Goal: Task Accomplishment & Management: Manage account settings

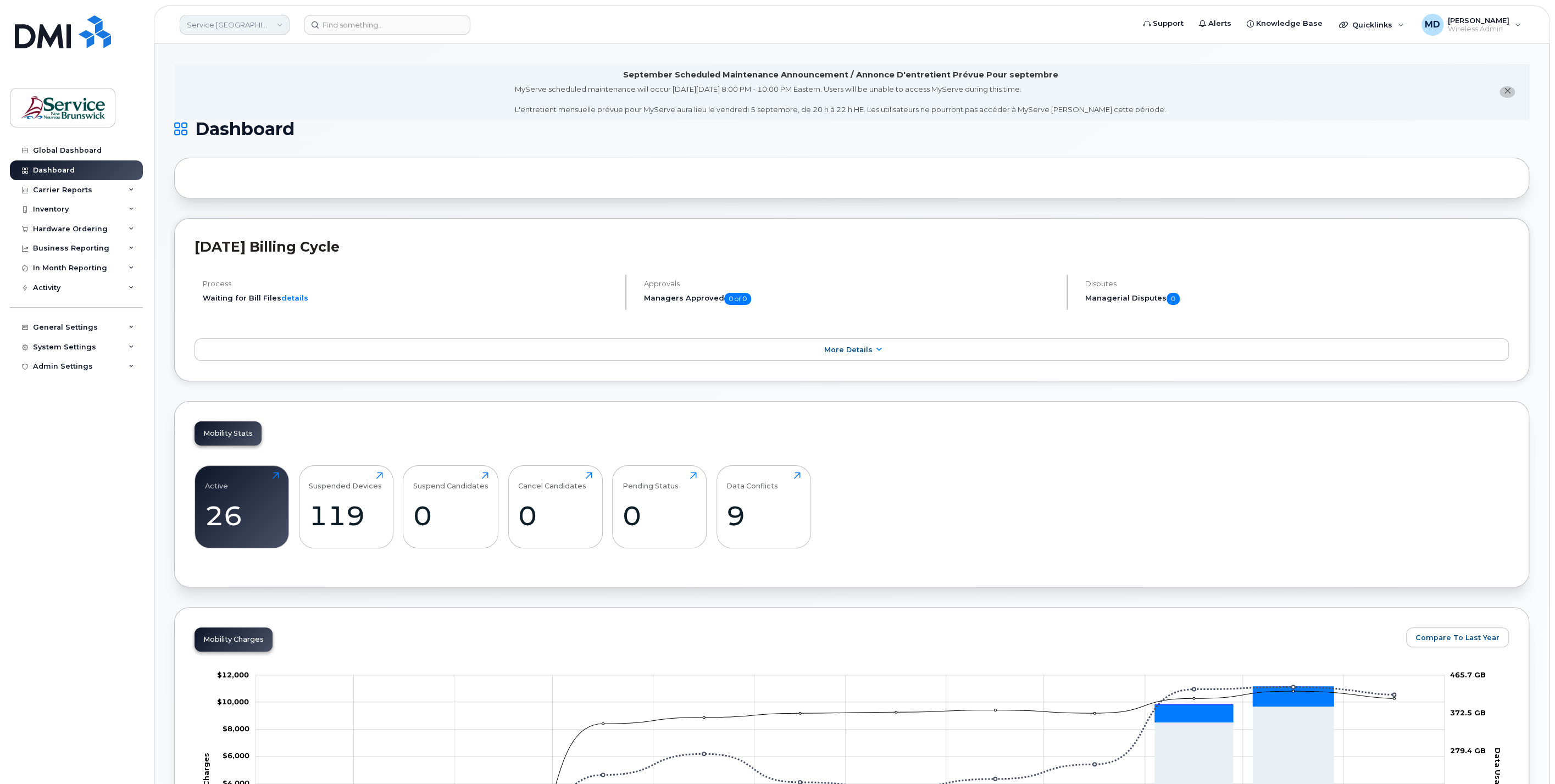
click at [241, 19] on link "Service New Brunswick (SNB)" at bounding box center [235, 25] width 110 height 20
click at [303, 154] on link "JAG/DPS (SNB)" at bounding box center [262, 148] width 162 height 22
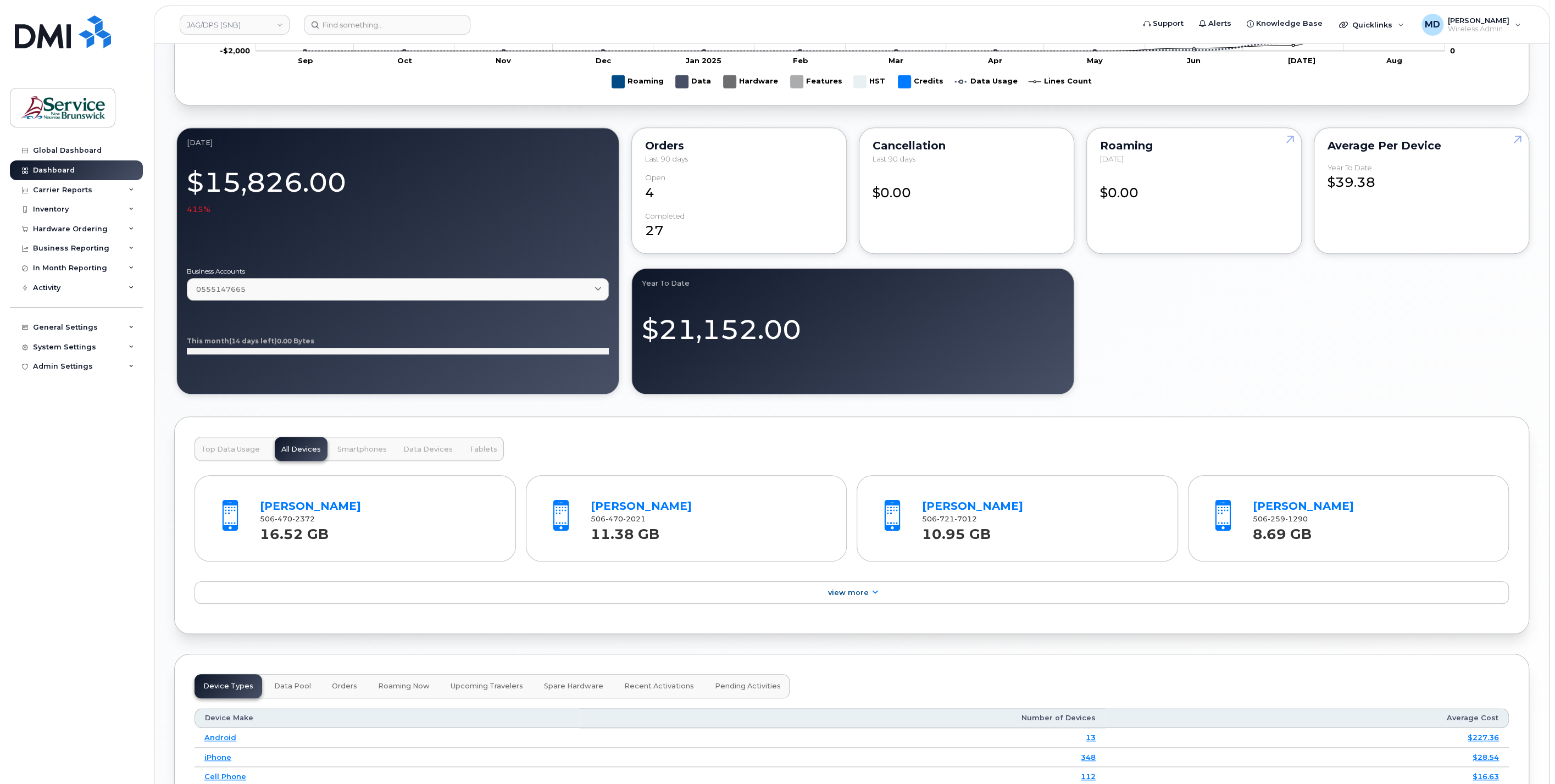
scroll to position [1134, 0]
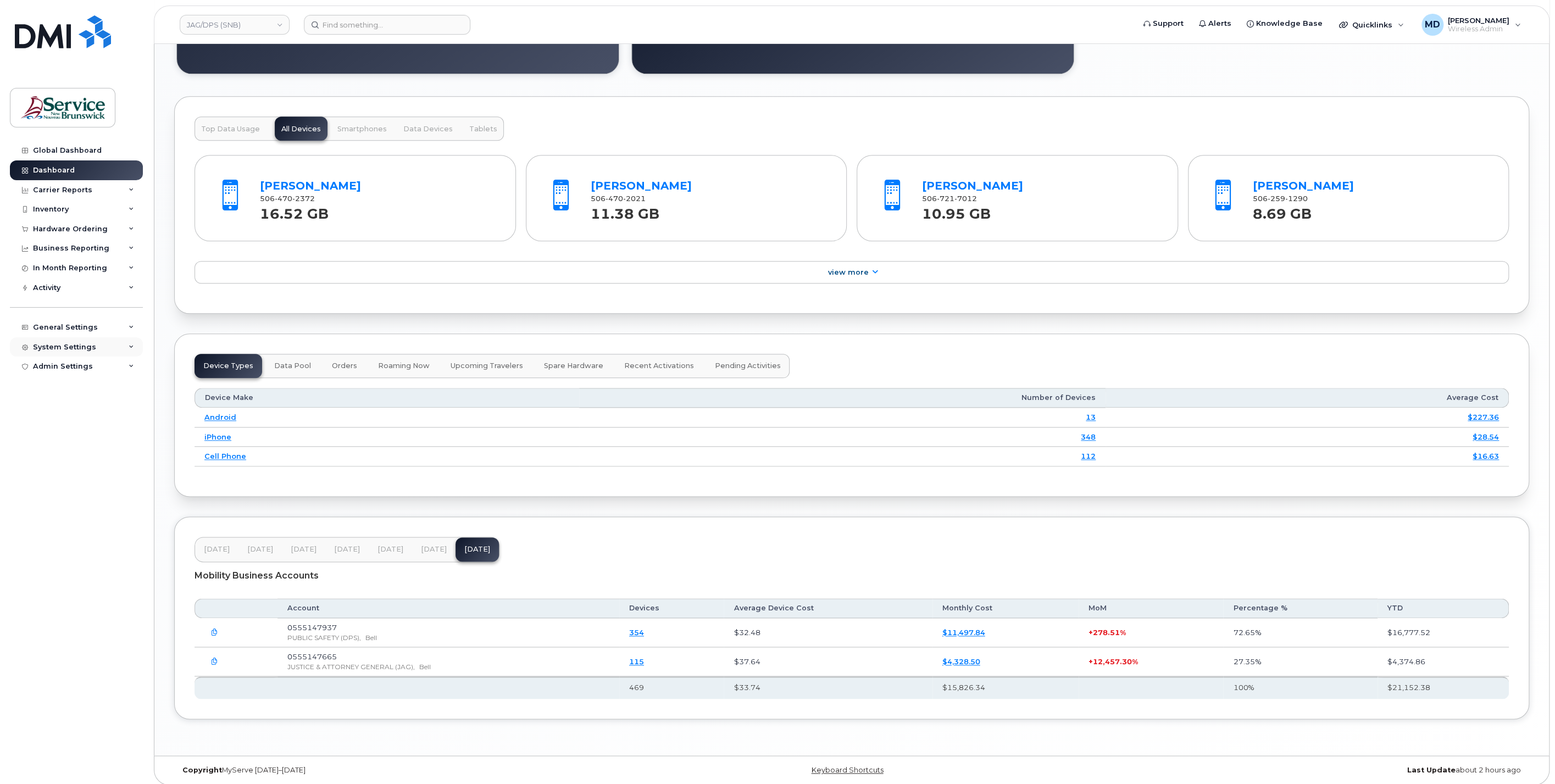
click at [66, 345] on div "System Settings" at bounding box center [65, 347] width 63 height 9
drag, startPoint x: 55, startPoint y: 508, endPoint x: 65, endPoint y: 509, distance: 10.0
click at [55, 508] on link "Users" at bounding box center [86, 514] width 113 height 21
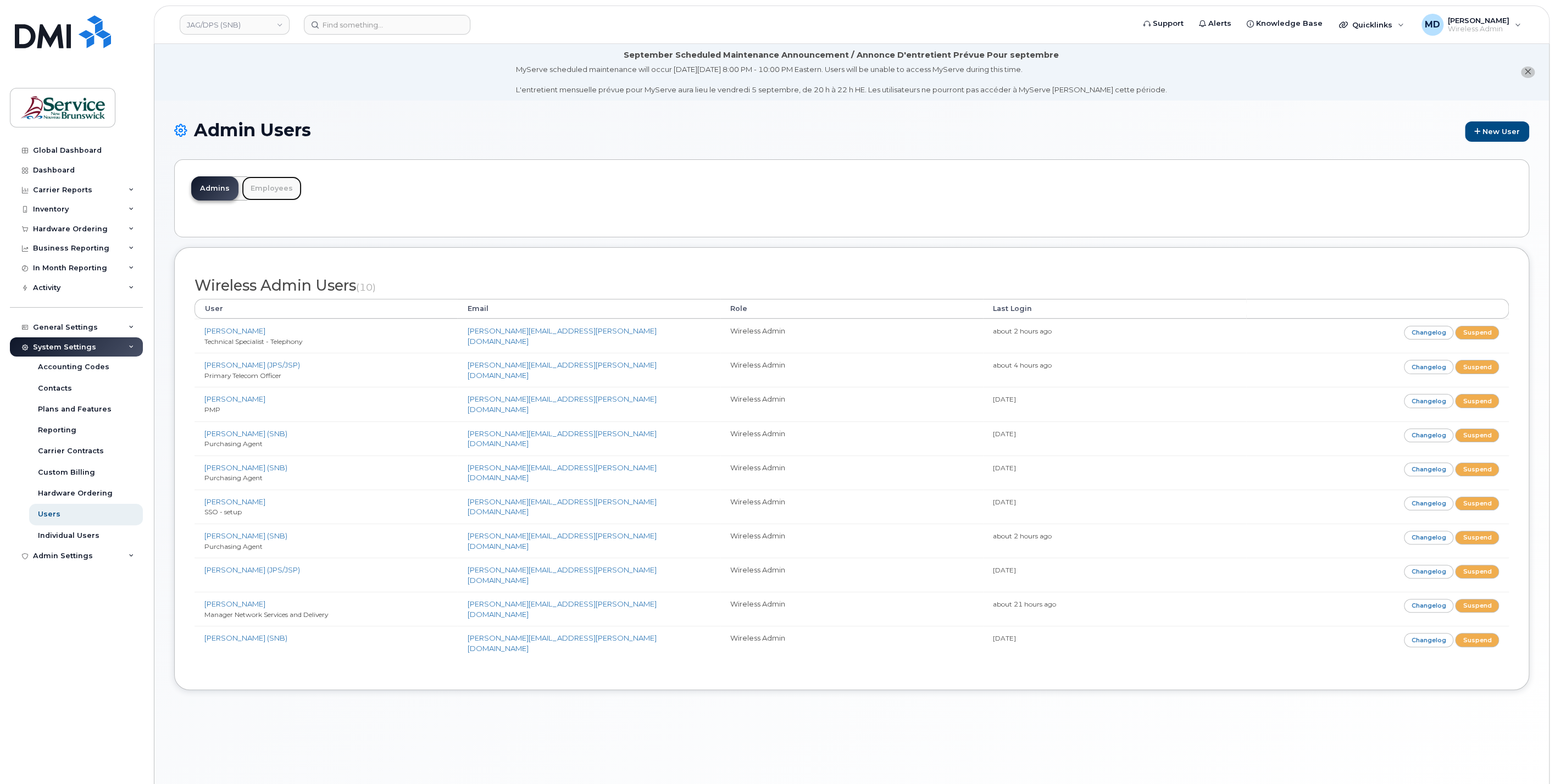
click at [279, 187] on link "Employees" at bounding box center [272, 188] width 60 height 24
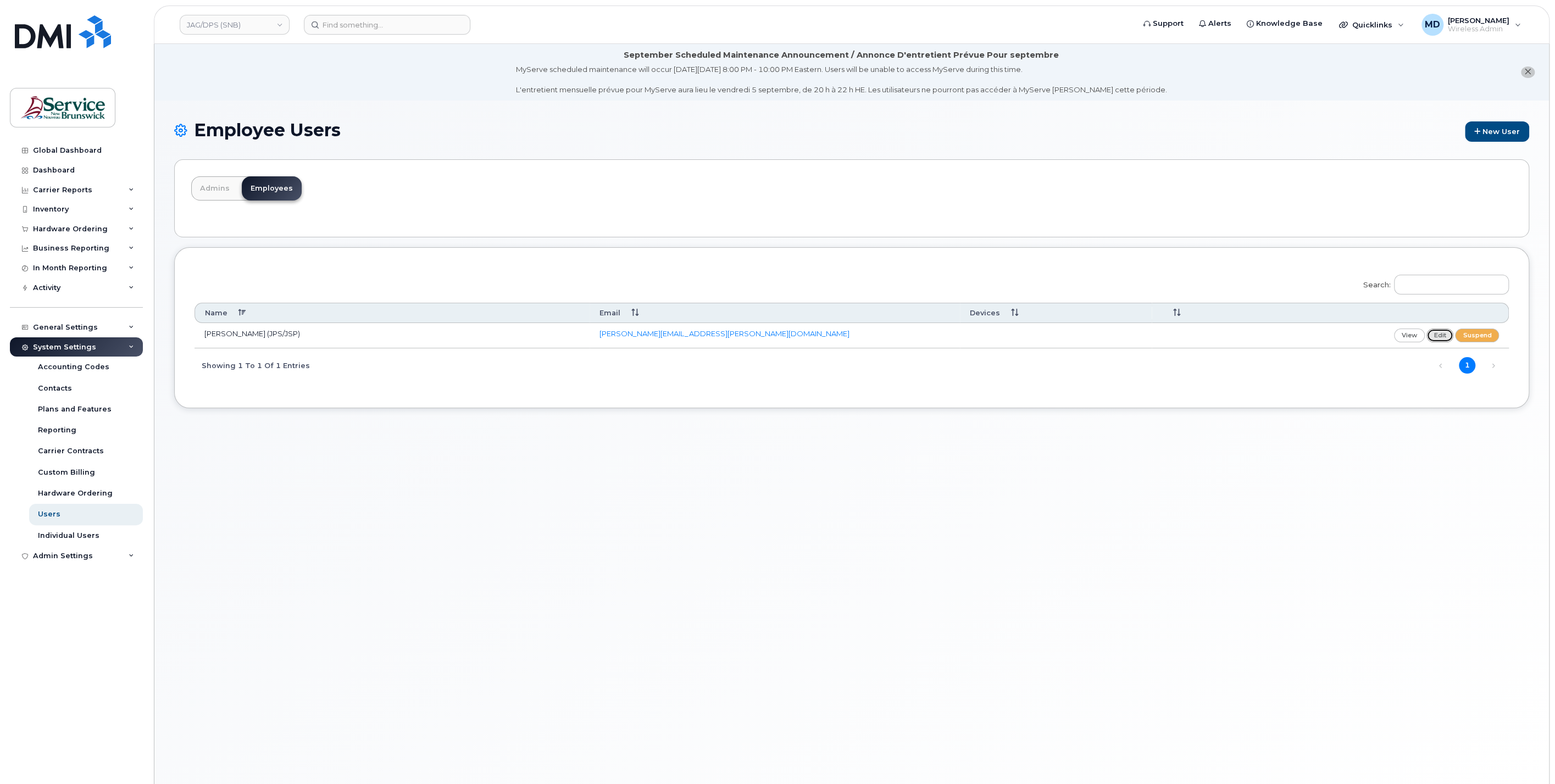
click at [1446, 335] on link "edit" at bounding box center [1440, 335] width 28 height 14
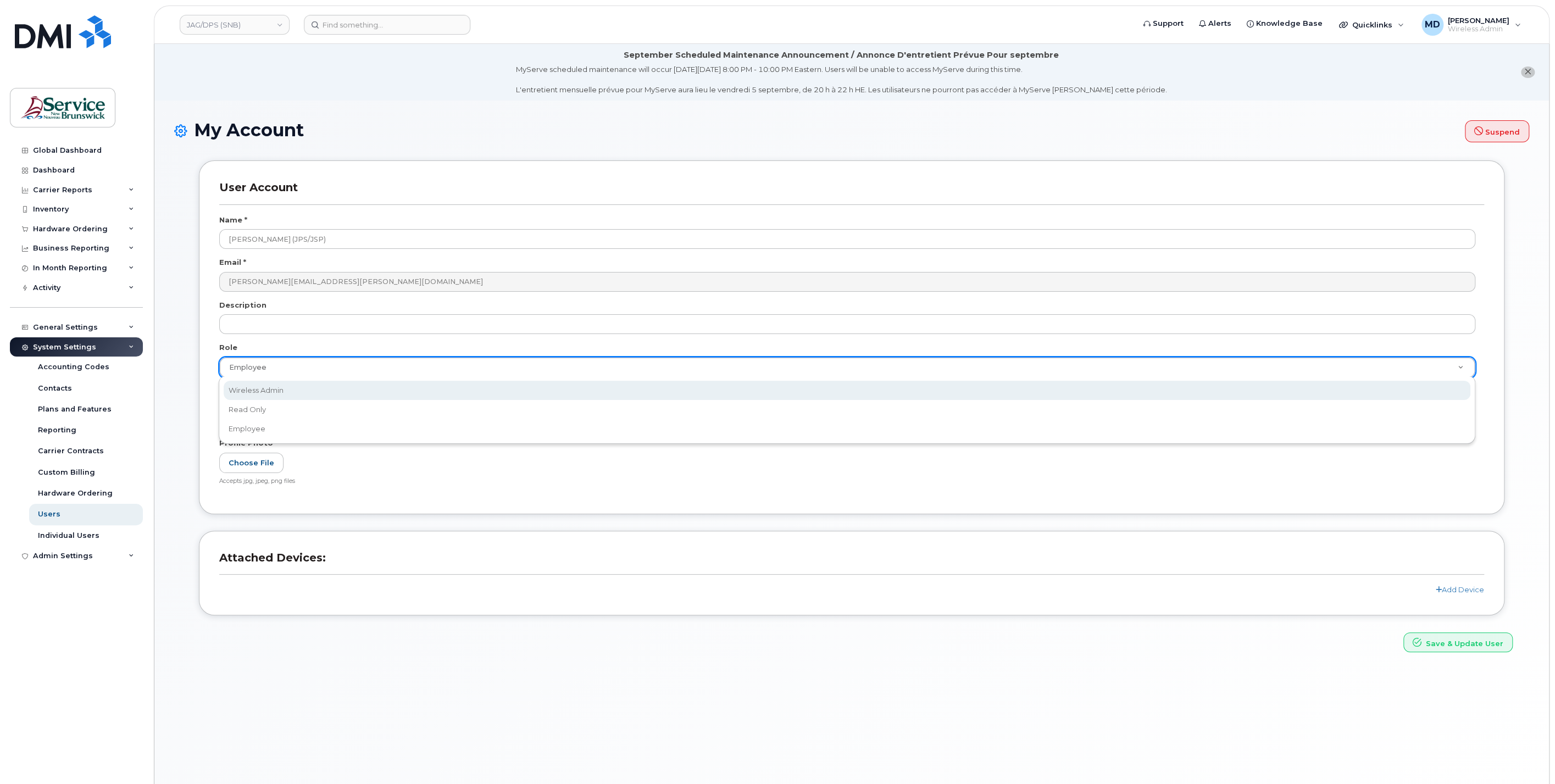
scroll to position [0, 3]
select select "wireless_admin"
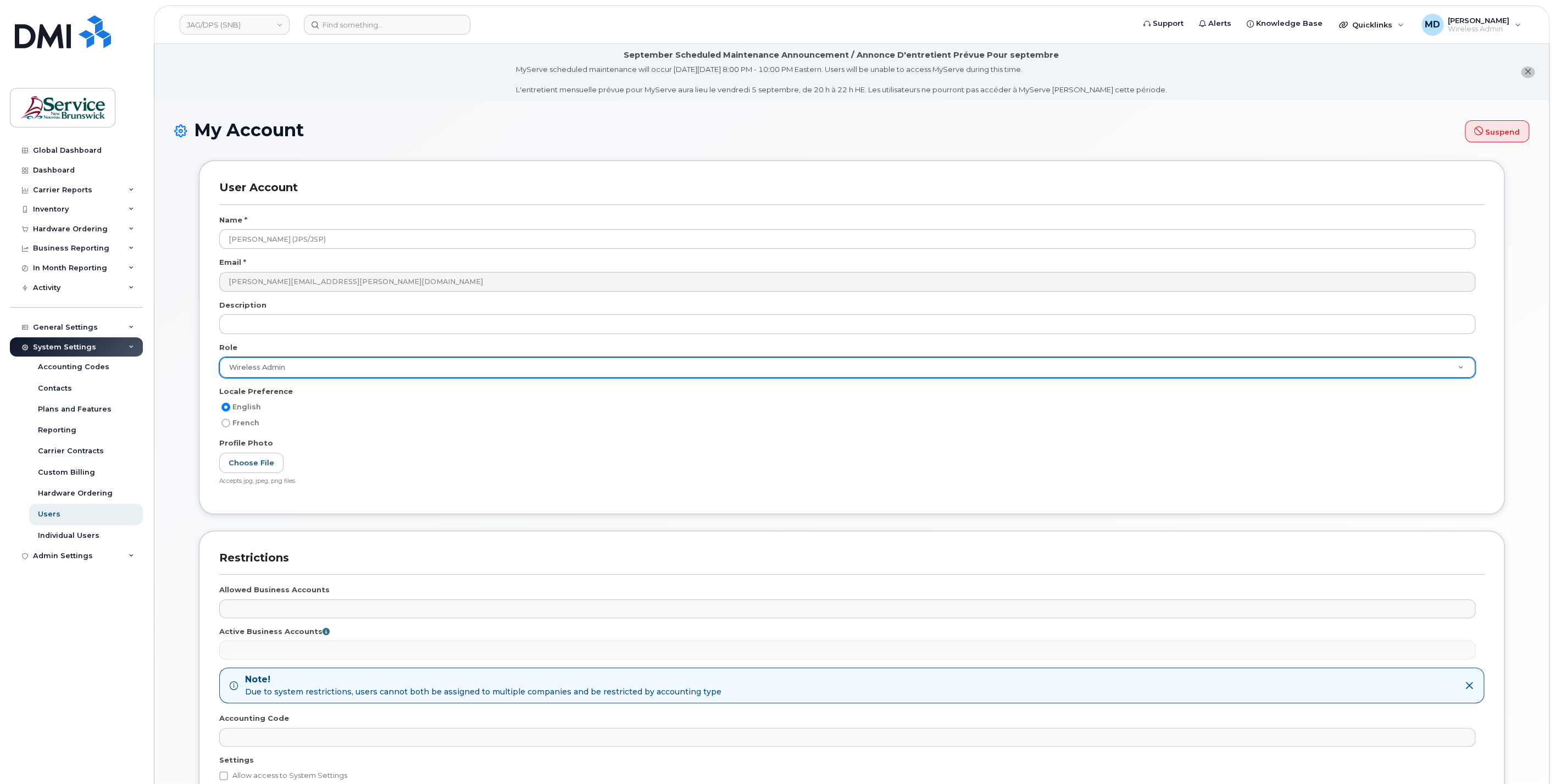
scroll to position [150, 0]
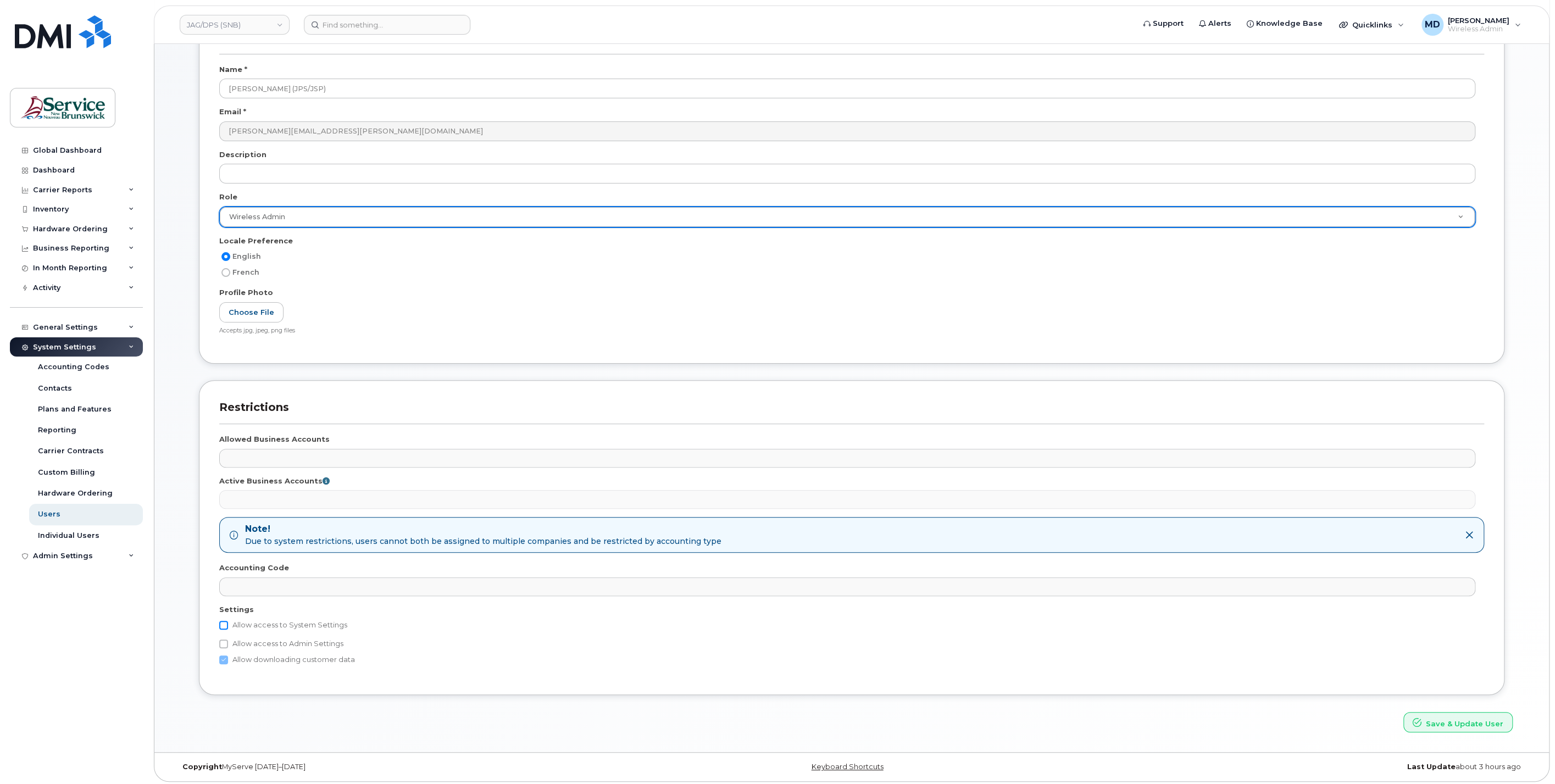
click at [225, 621] on input "Allow access to System Settings" at bounding box center [223, 625] width 9 height 9
checkbox input "true"
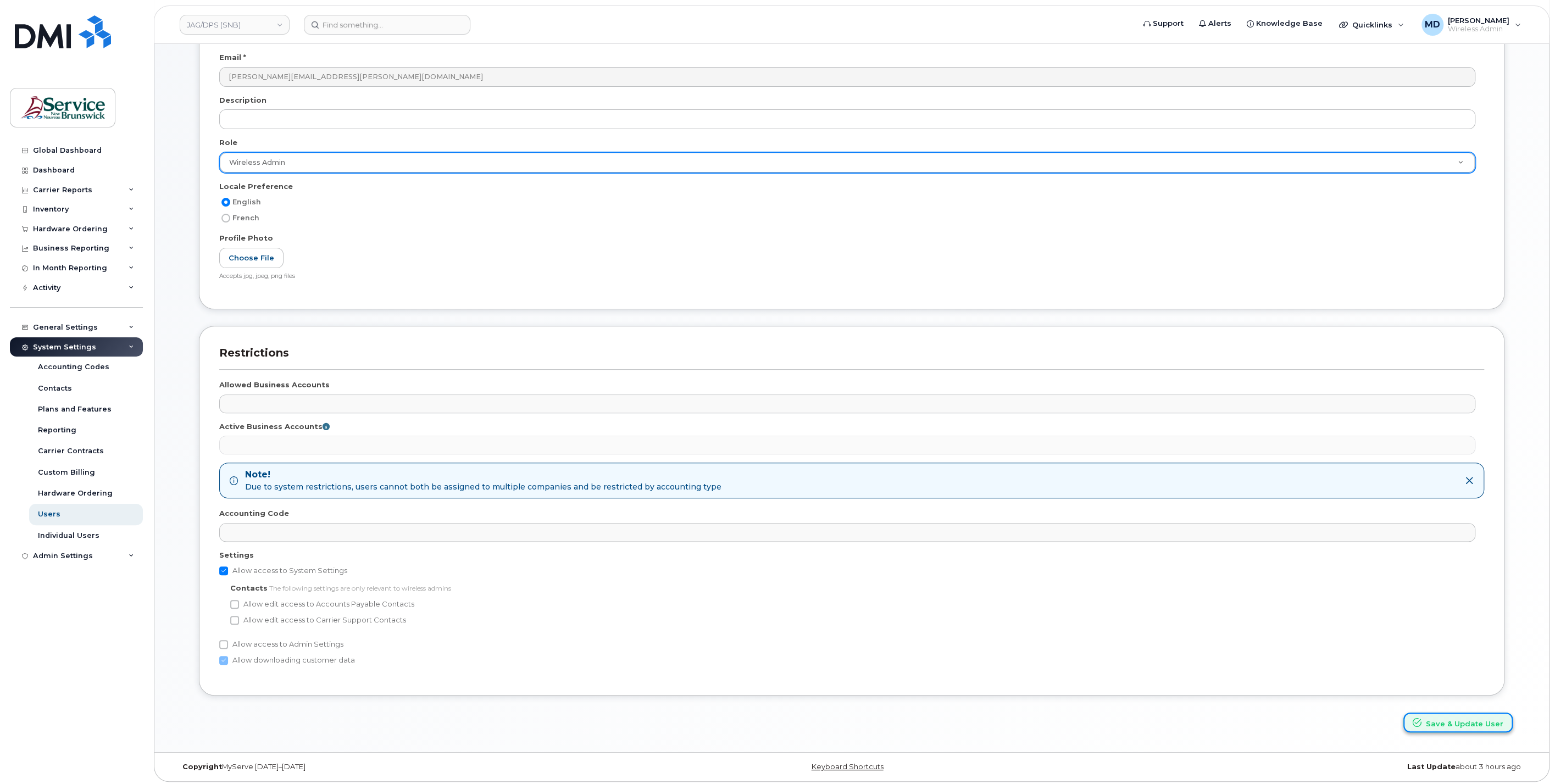
click at [1457, 724] on button "Save & Update User" at bounding box center [1458, 723] width 109 height 21
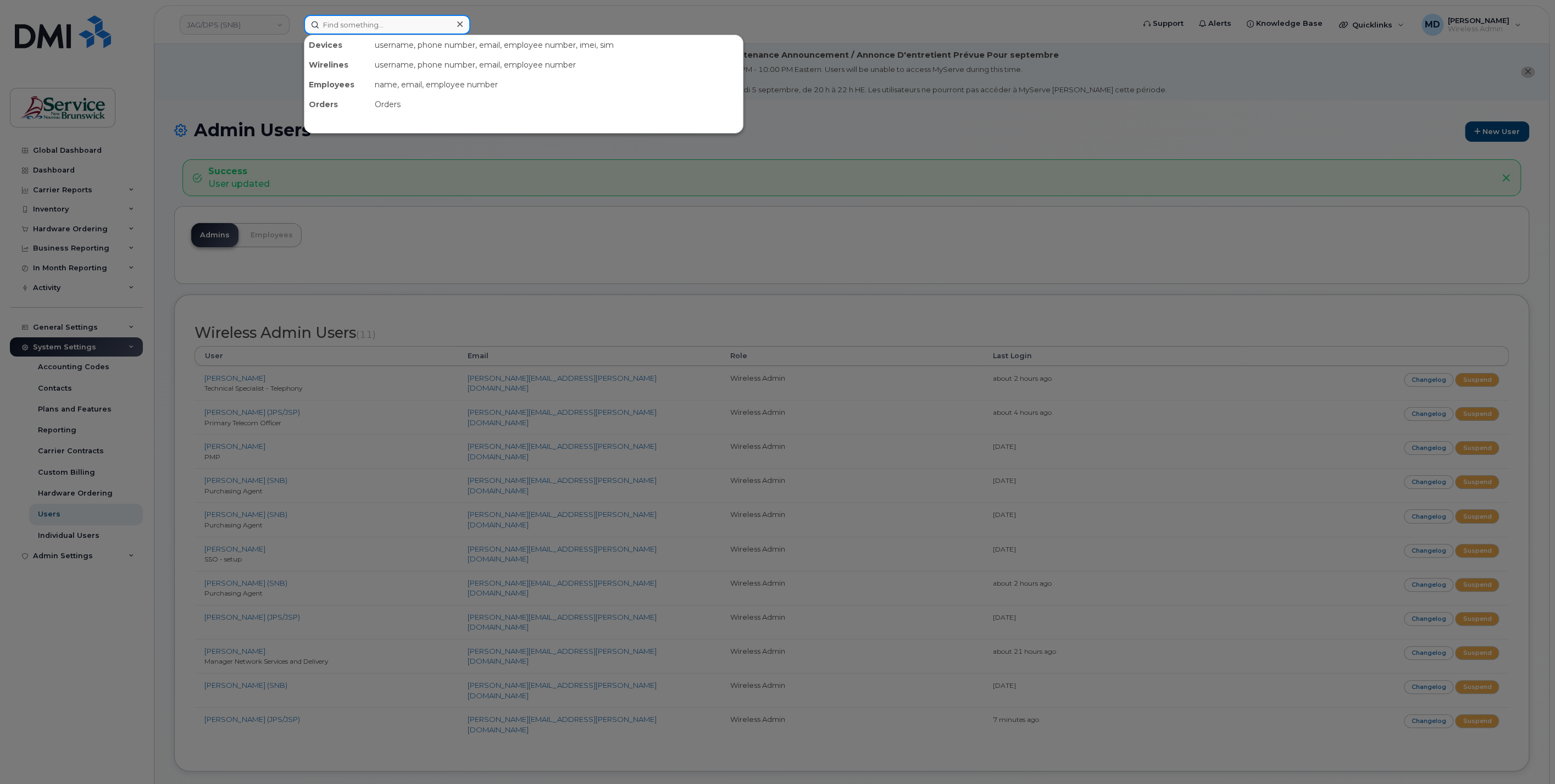
click at [351, 25] on input at bounding box center [387, 25] width 167 height 20
paste input "[PHONE_NUMBER]"
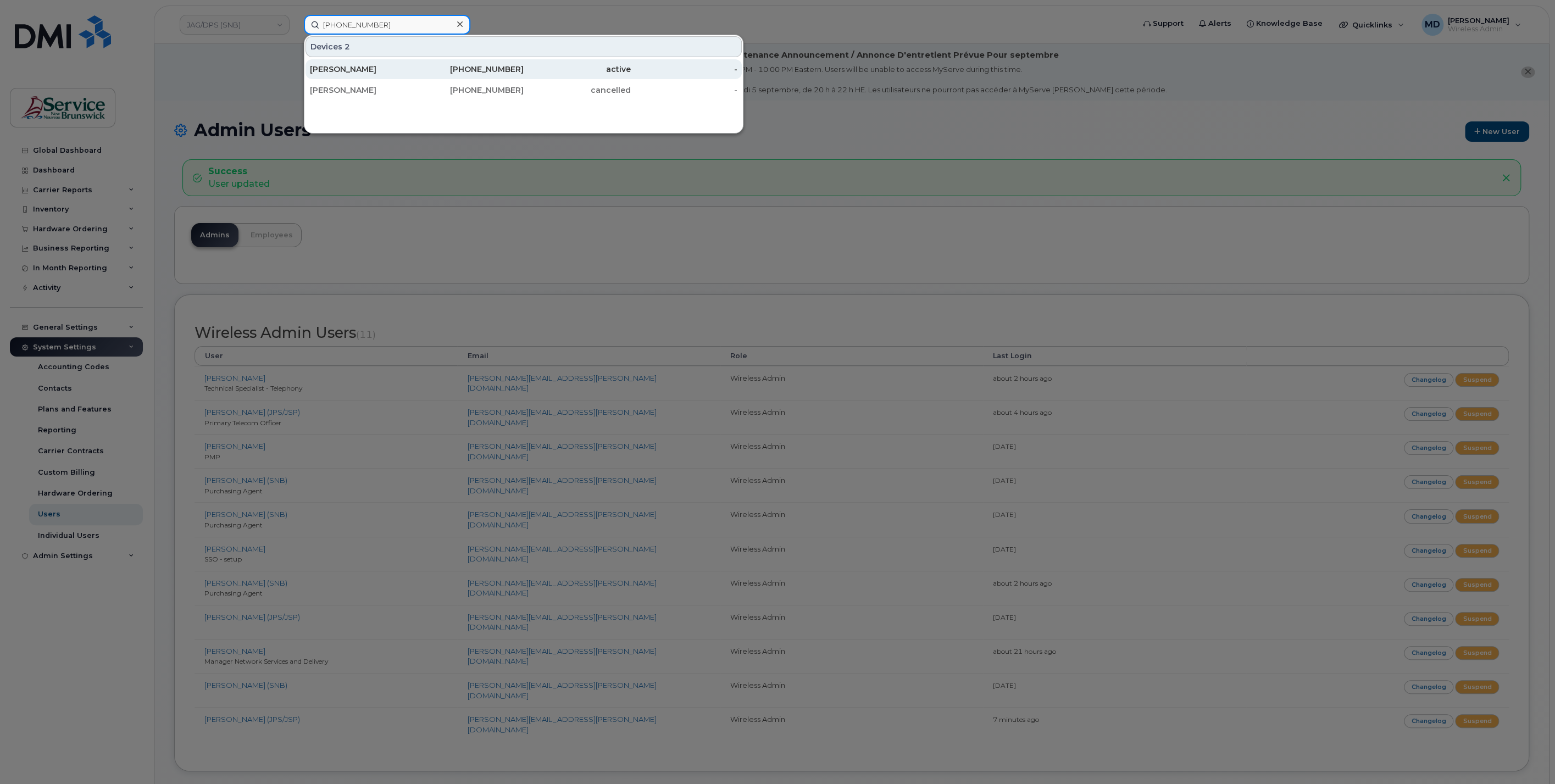
type input "[PHONE_NUMBER]"
click at [350, 63] on div "[PERSON_NAME]" at bounding box center [363, 69] width 107 height 20
click at [208, 69] on div at bounding box center [778, 392] width 1555 height 784
